Goal: Task Accomplishment & Management: Use online tool/utility

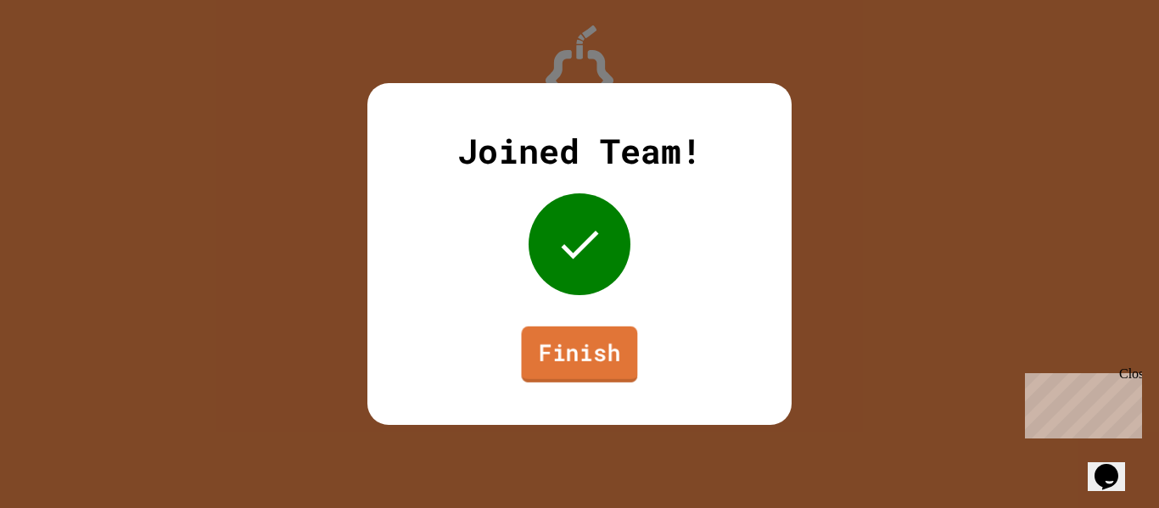
click at [576, 374] on link "Finish" at bounding box center [580, 355] width 116 height 56
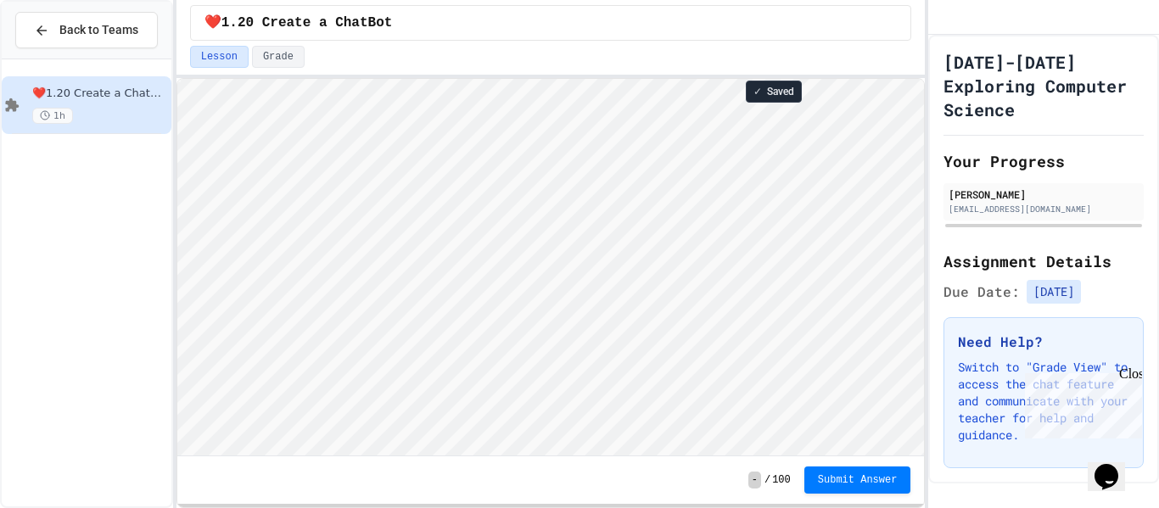
scroll to position [2, 0]
click at [836, 481] on span "Submit Answer" at bounding box center [858, 479] width 80 height 14
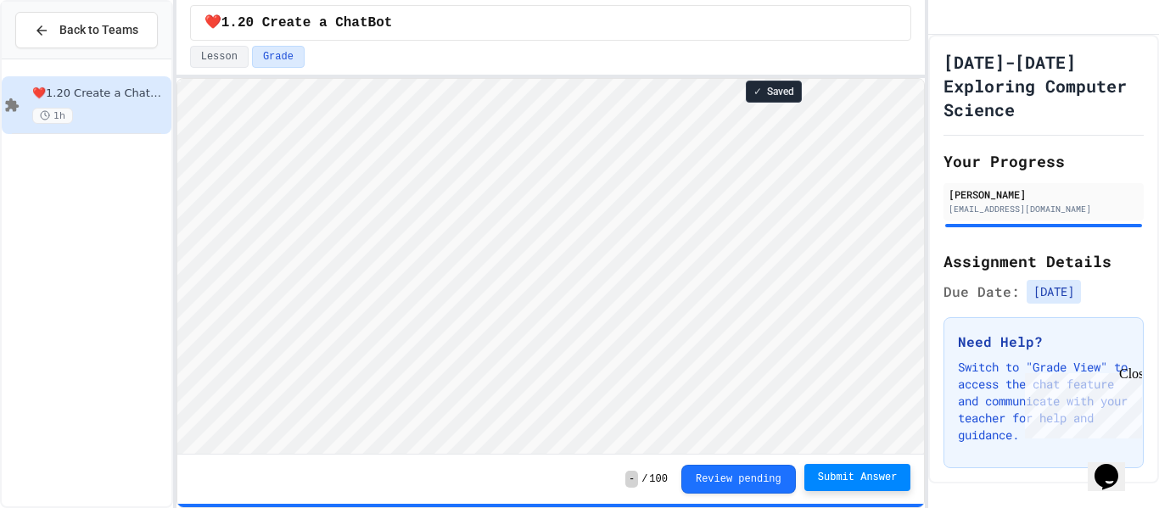
click at [825, 476] on span "Submit Answer" at bounding box center [858, 478] width 80 height 14
